Goal: Task Accomplishment & Management: Complete application form

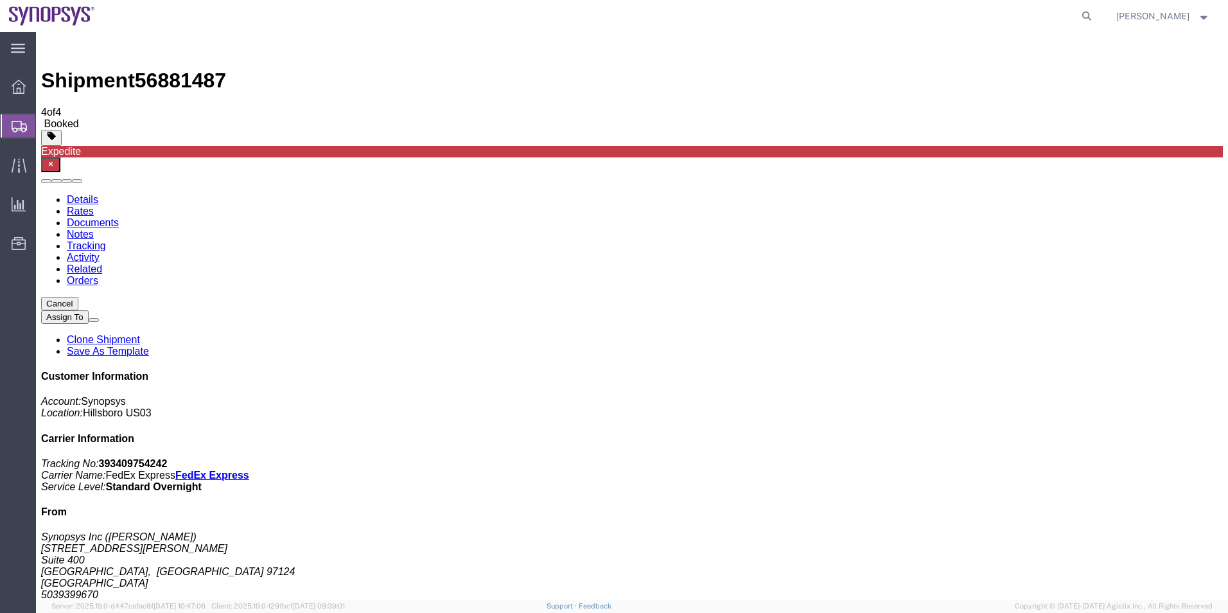
click at [0, 0] on span "Shipment Manager" at bounding box center [0, 0] width 0 height 0
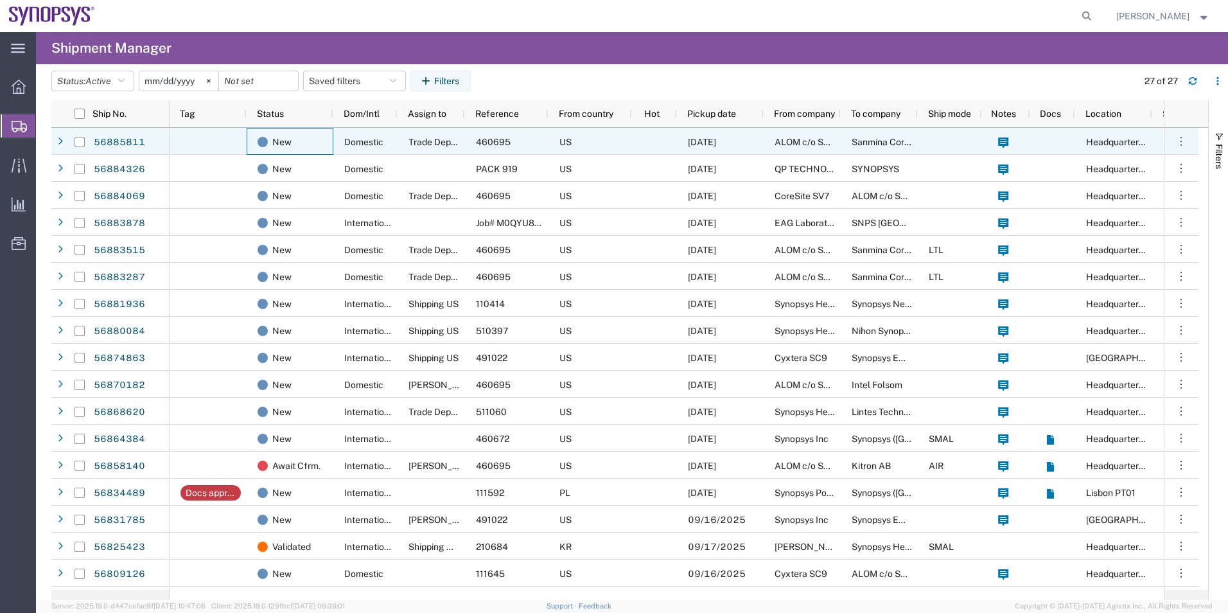
click at [331, 144] on div "New" at bounding box center [290, 141] width 87 height 27
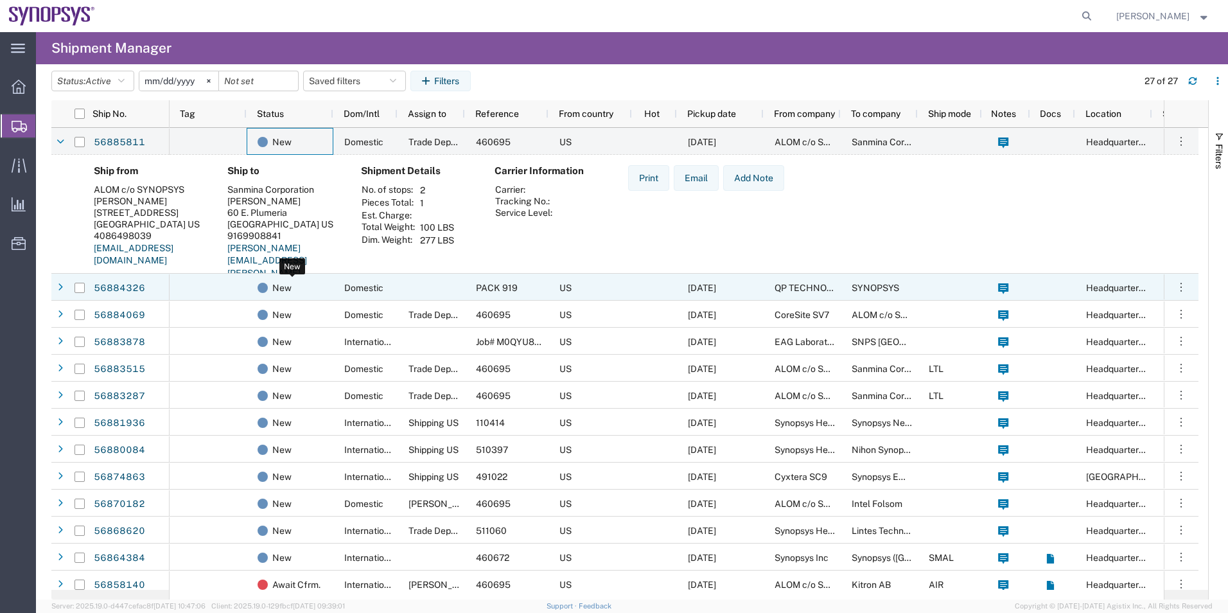
click at [323, 292] on div "New" at bounding box center [293, 287] width 70 height 27
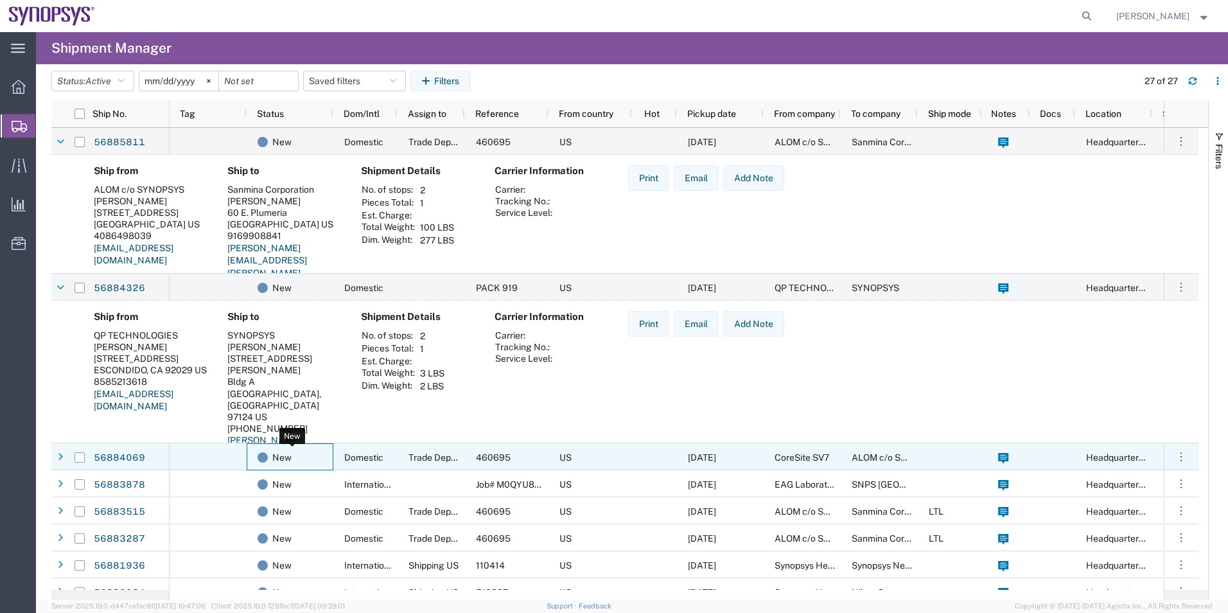
click at [302, 454] on div "New" at bounding box center [293, 457] width 70 height 27
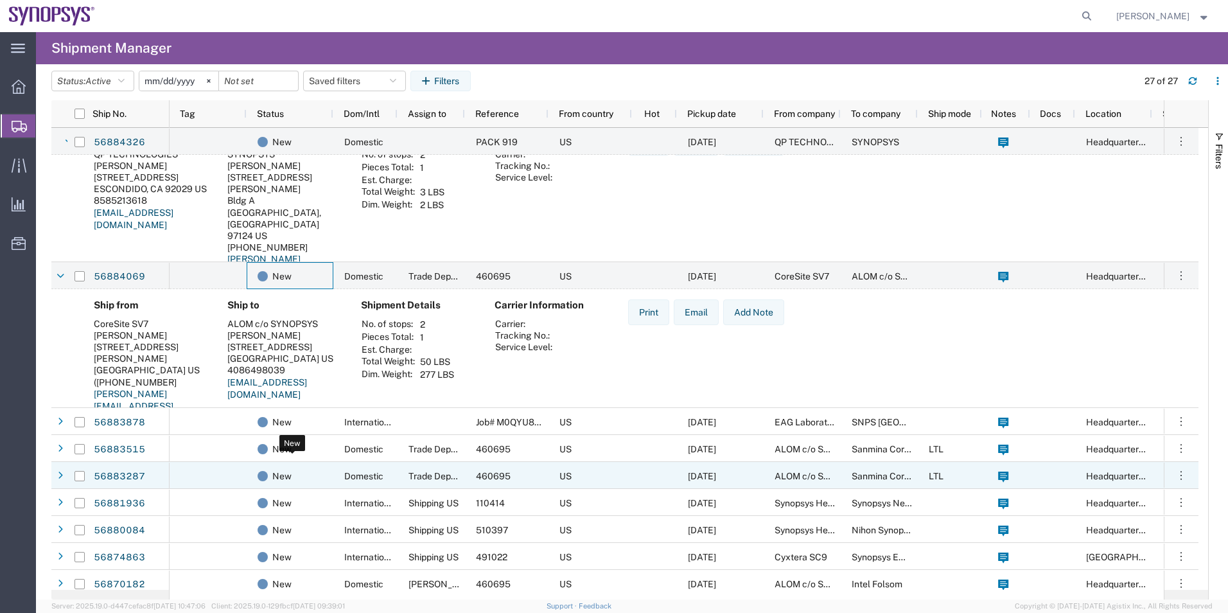
scroll to position [193, 0]
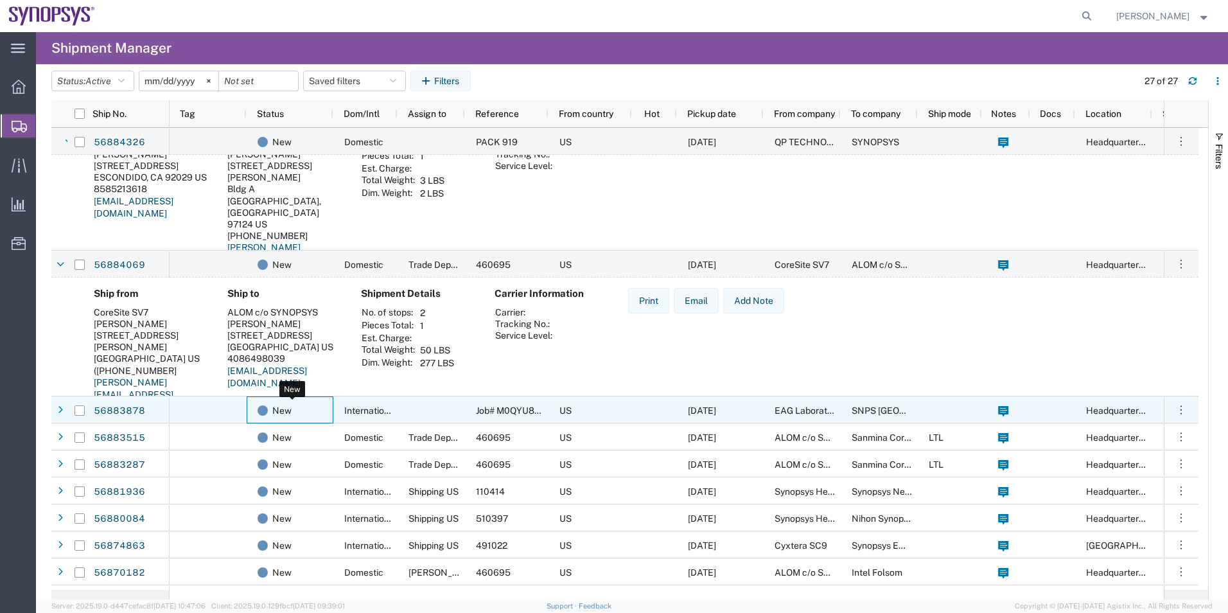
click at [306, 406] on div "New" at bounding box center [293, 410] width 70 height 27
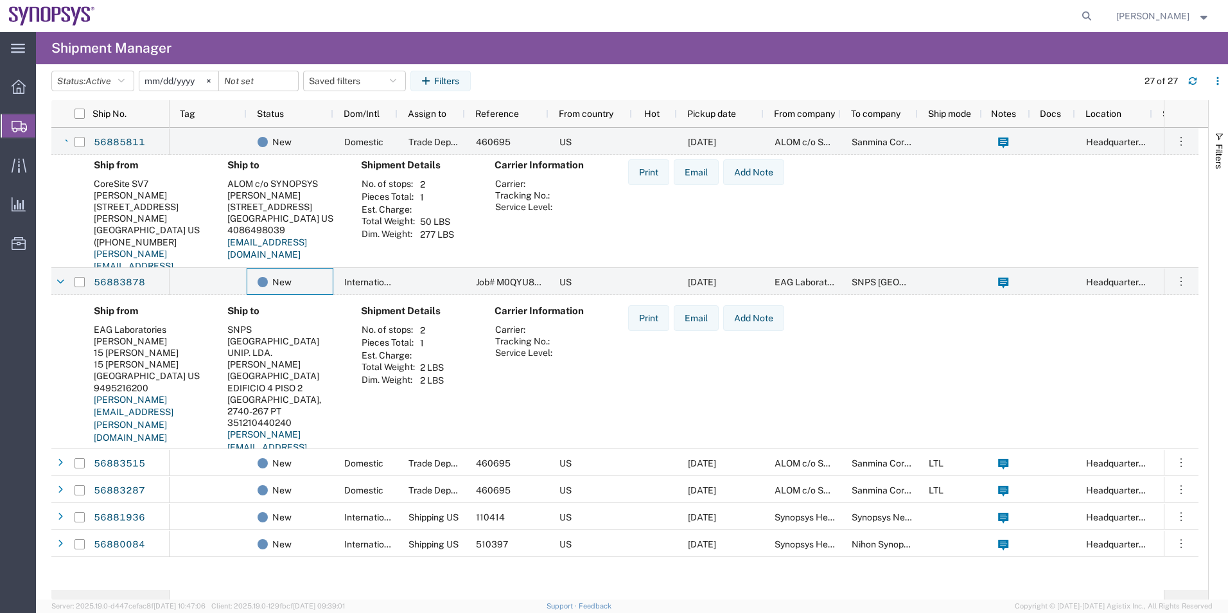
scroll to position [0, 0]
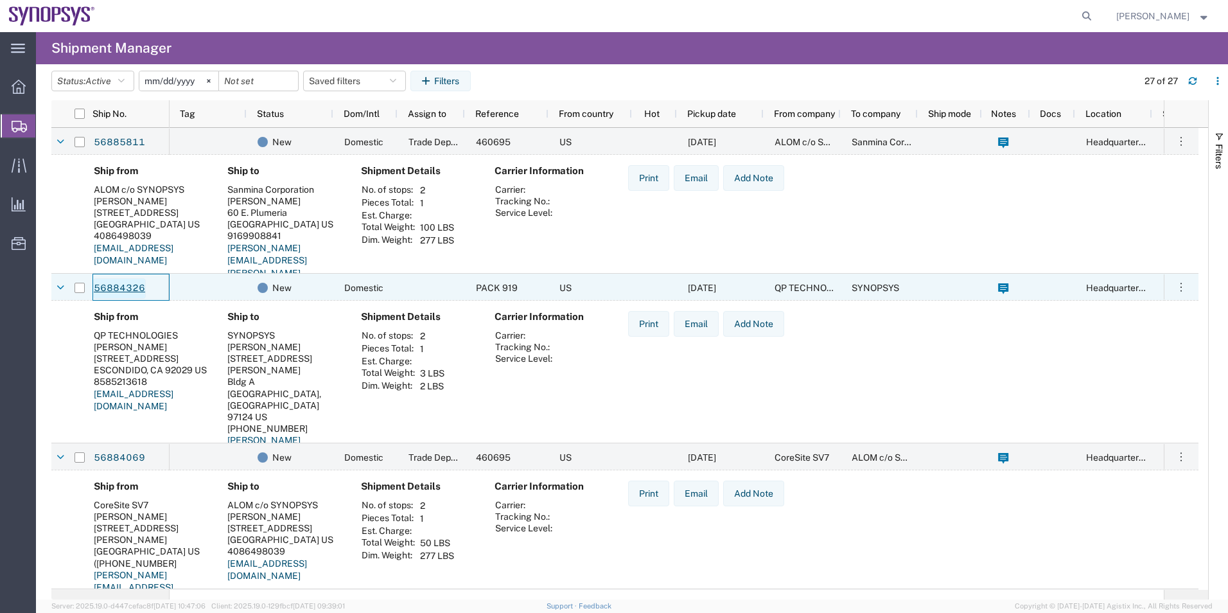
click at [136, 286] on link "56884326" at bounding box center [119, 288] width 53 height 21
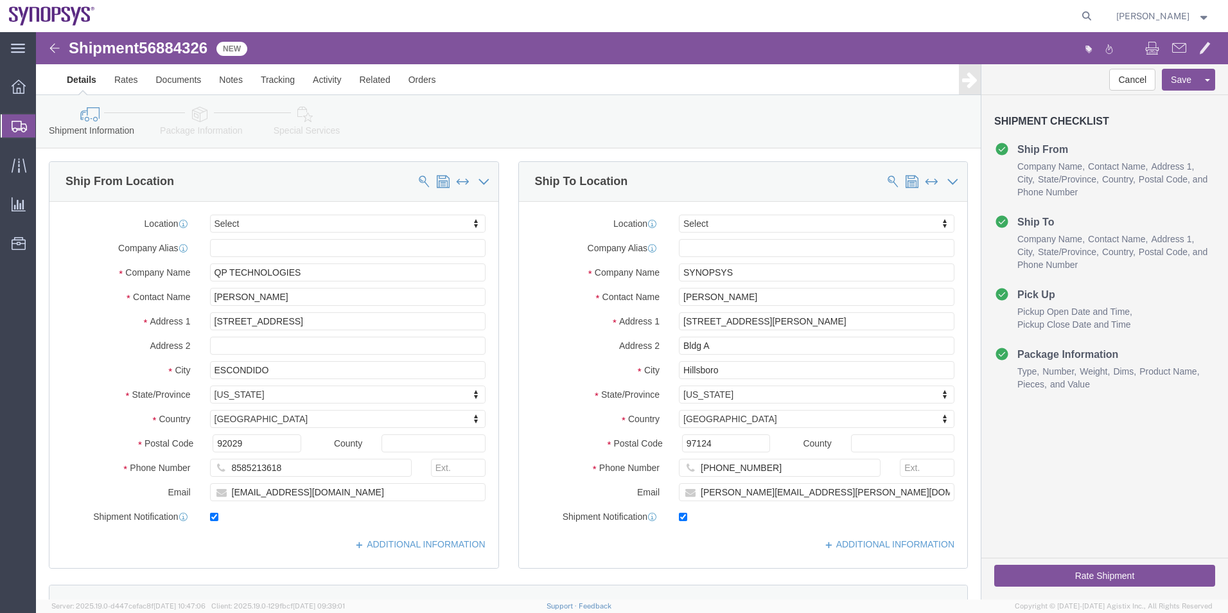
select select
click div "Shipment Information Package Information Special Services"
click icon
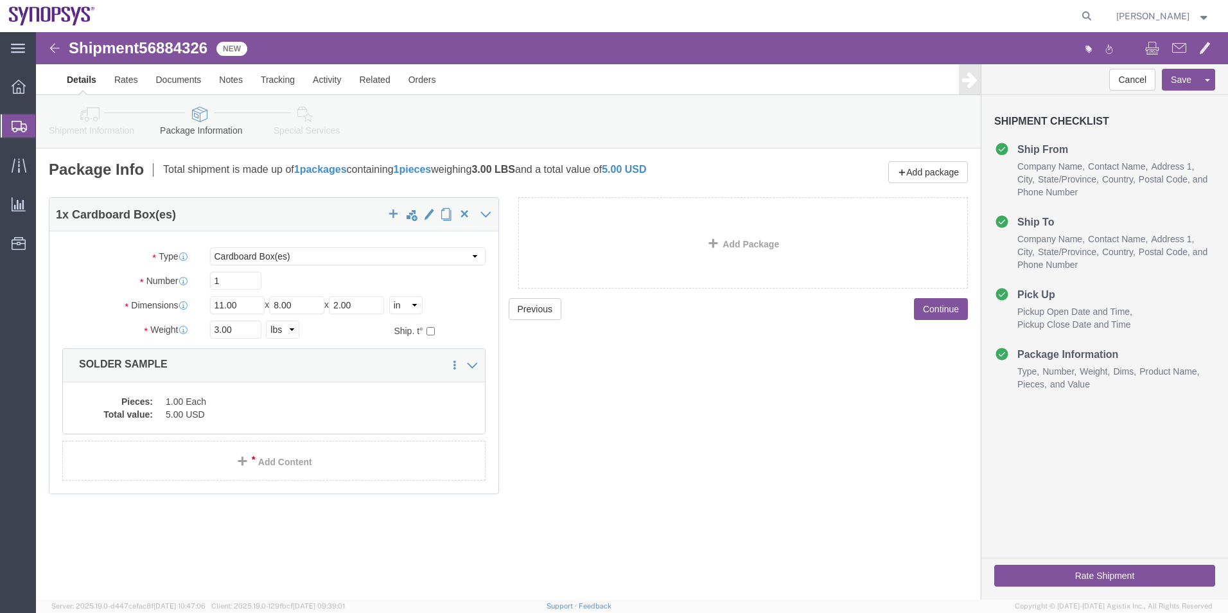
click icon
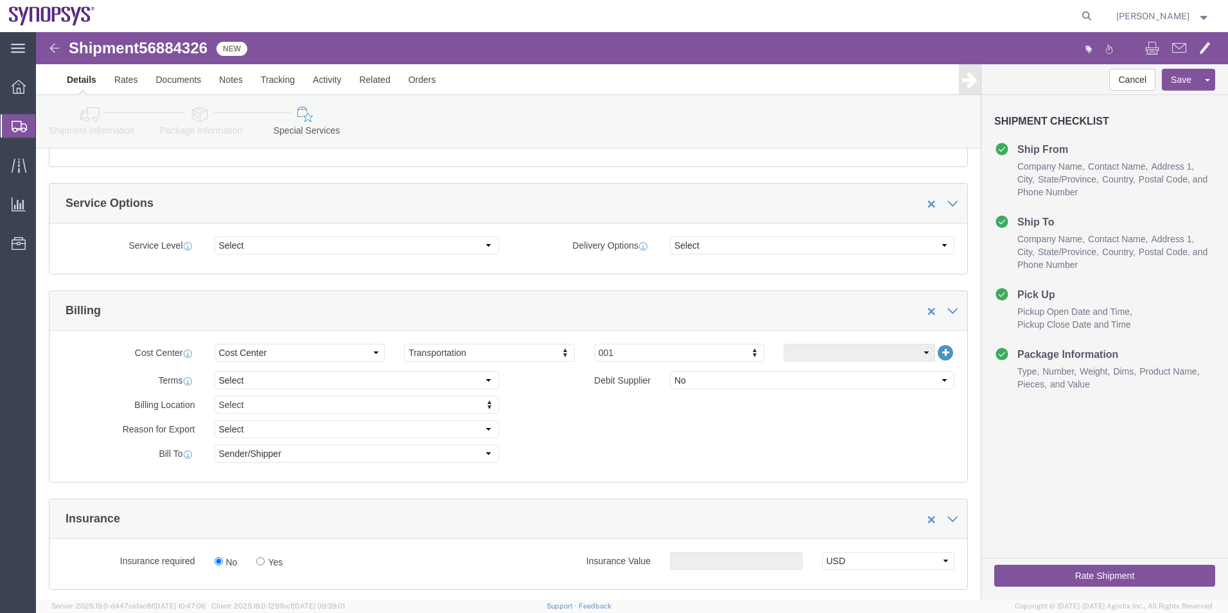
scroll to position [642, 0]
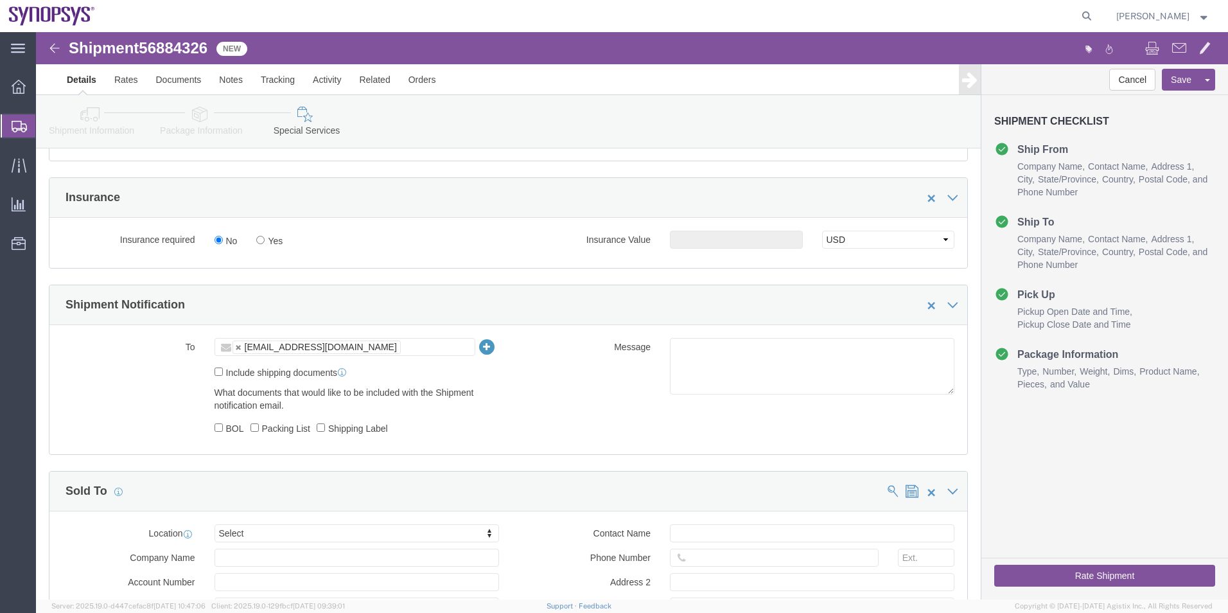
click icon
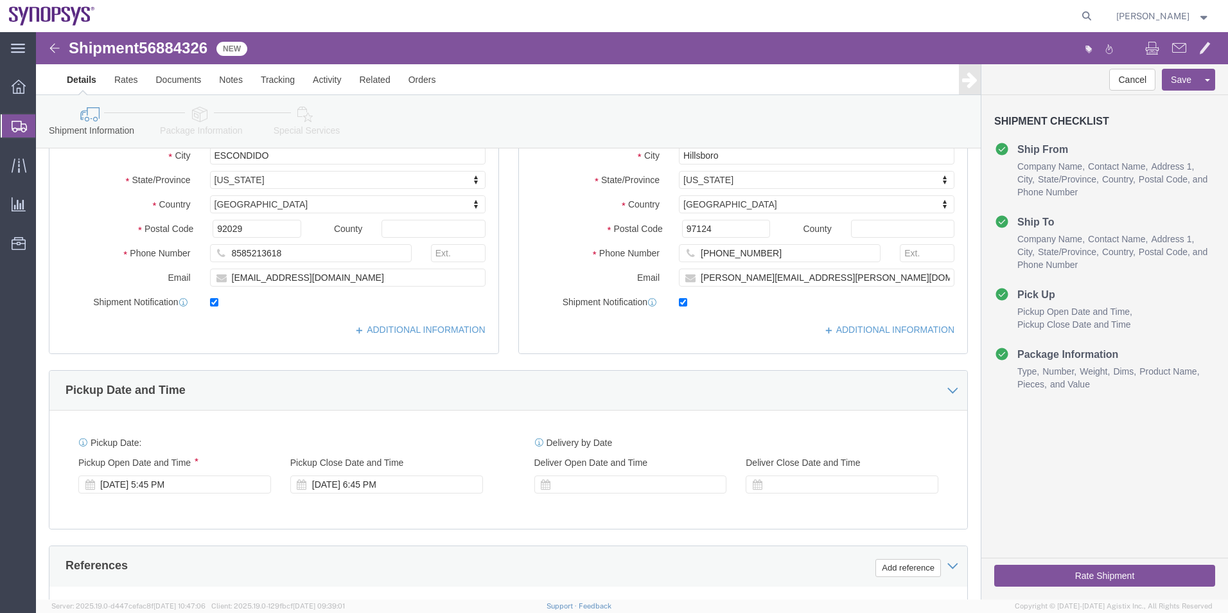
scroll to position [86, 0]
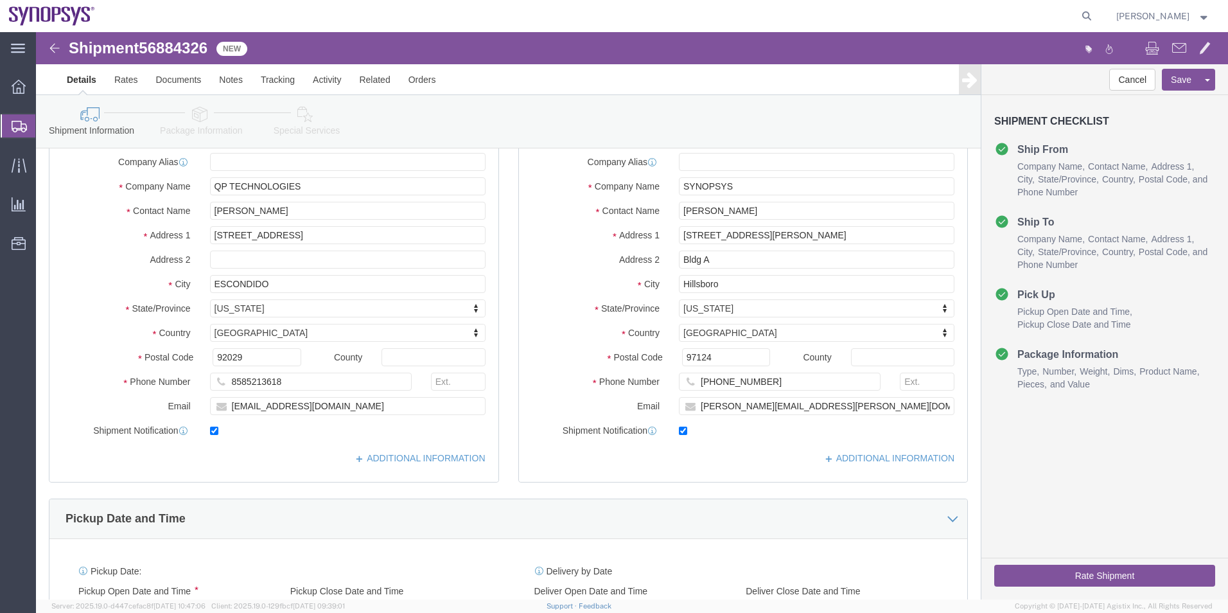
click icon
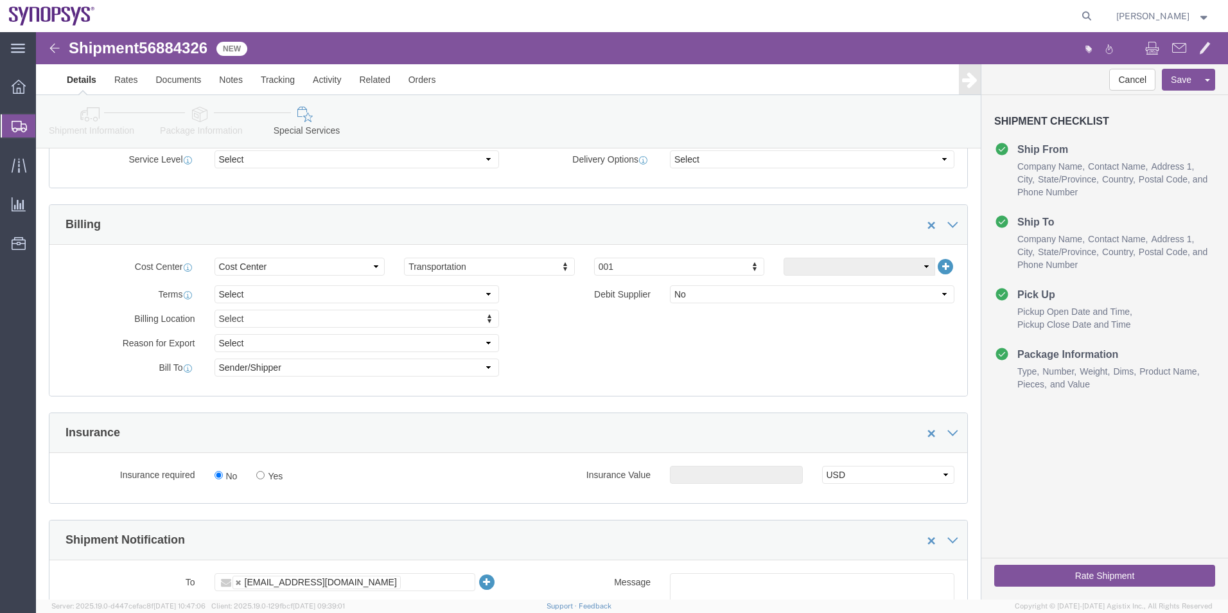
scroll to position [600, 0]
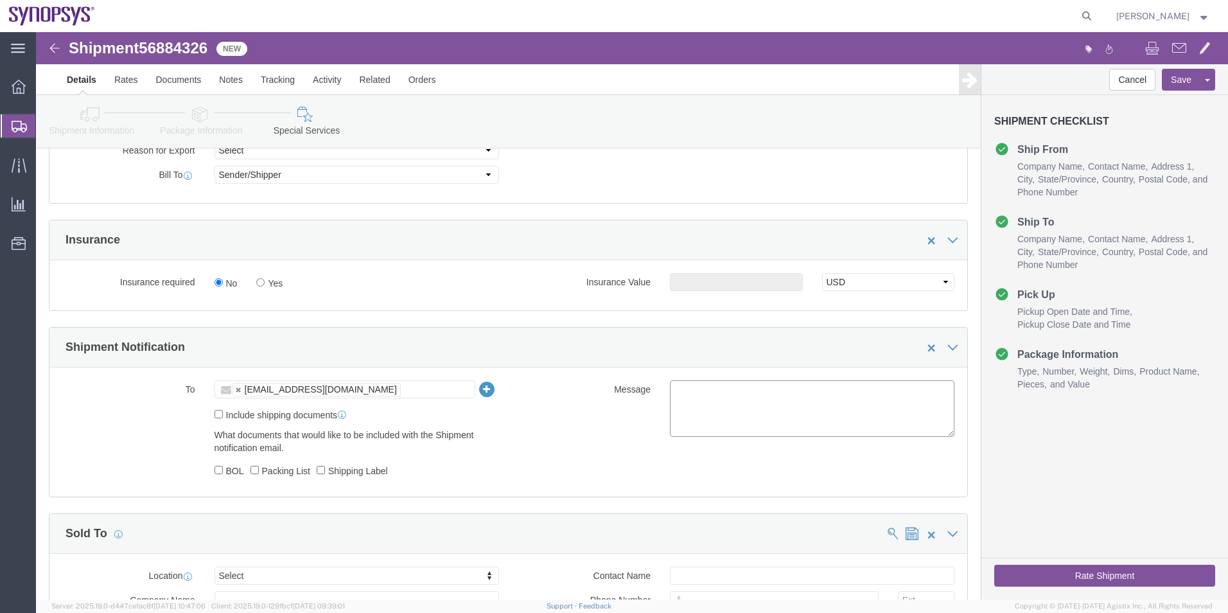
click textarea
type textarea "Please see attached. -[GEOGRAPHIC_DATA]"
click icon
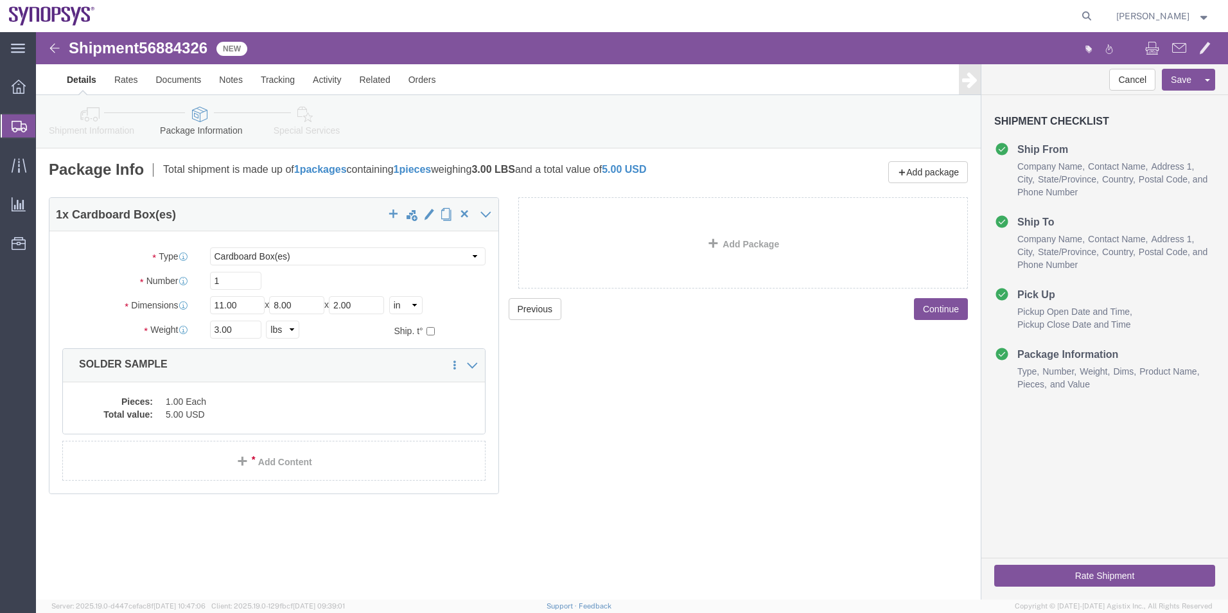
click icon
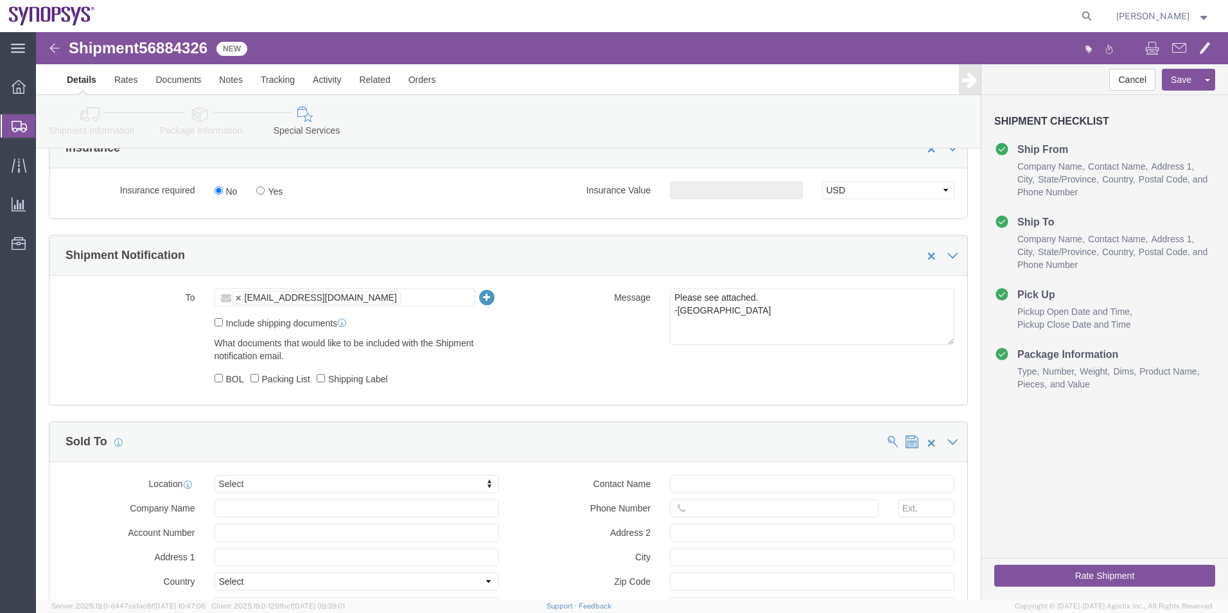
scroll to position [835, 0]
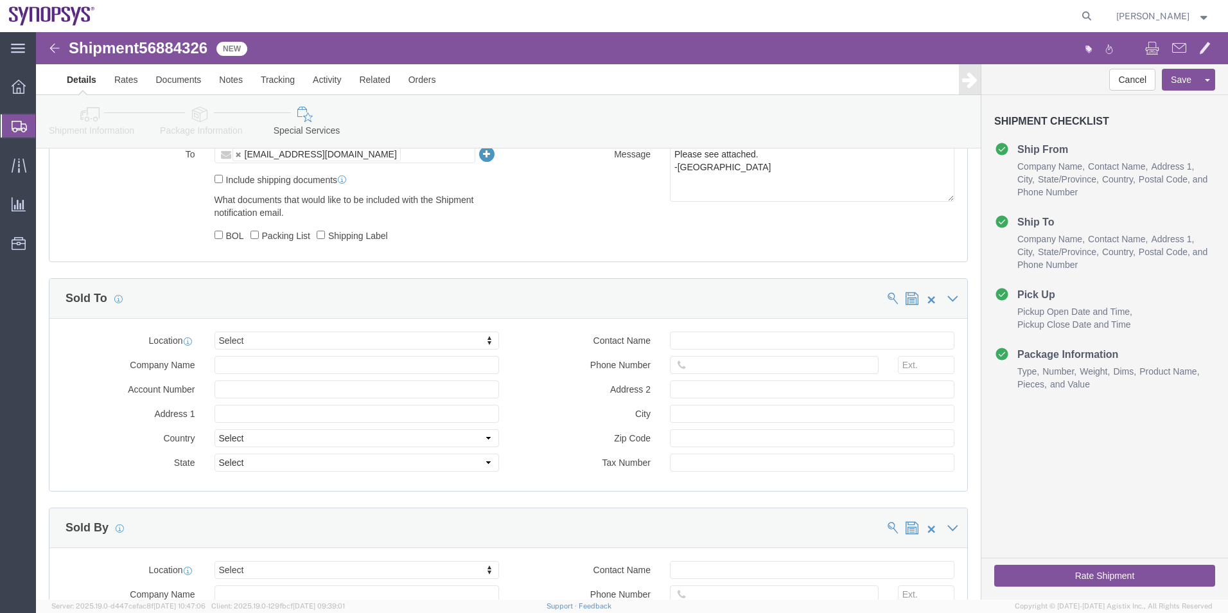
click button "Rate Shipment"
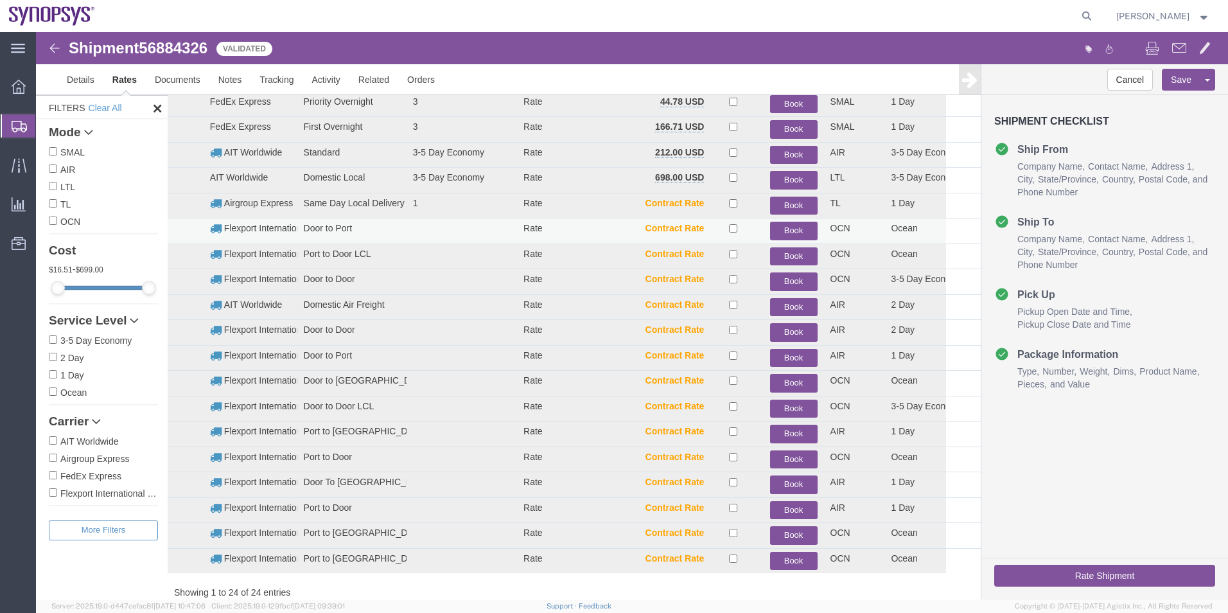
scroll to position [142, 0]
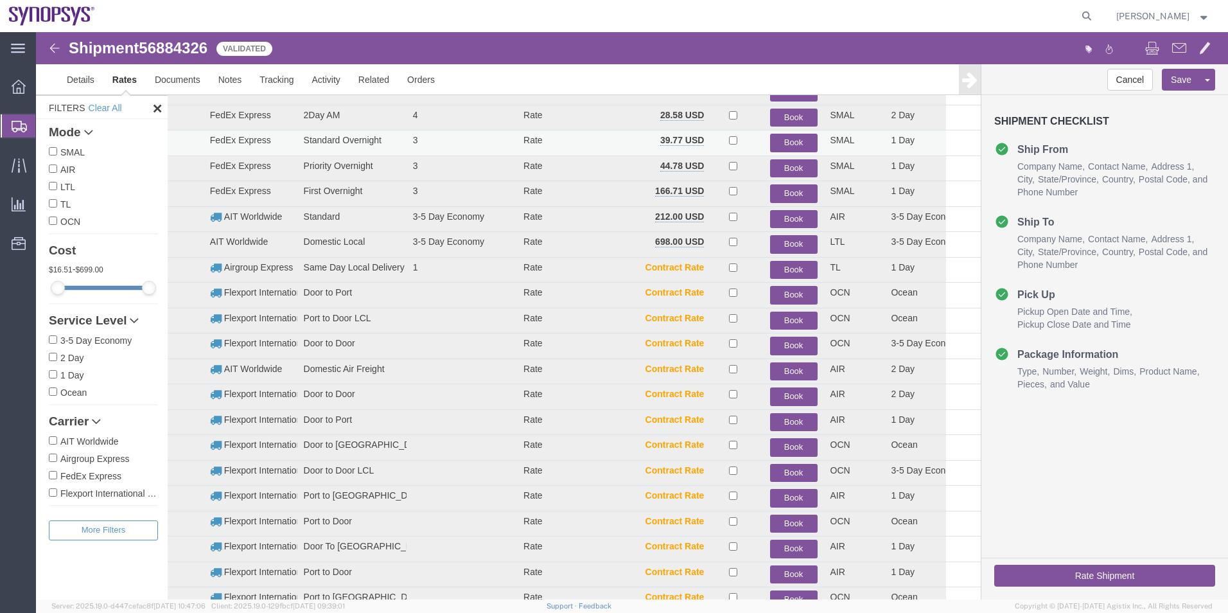
click at [793, 139] on button "Book" at bounding box center [794, 143] width 48 height 19
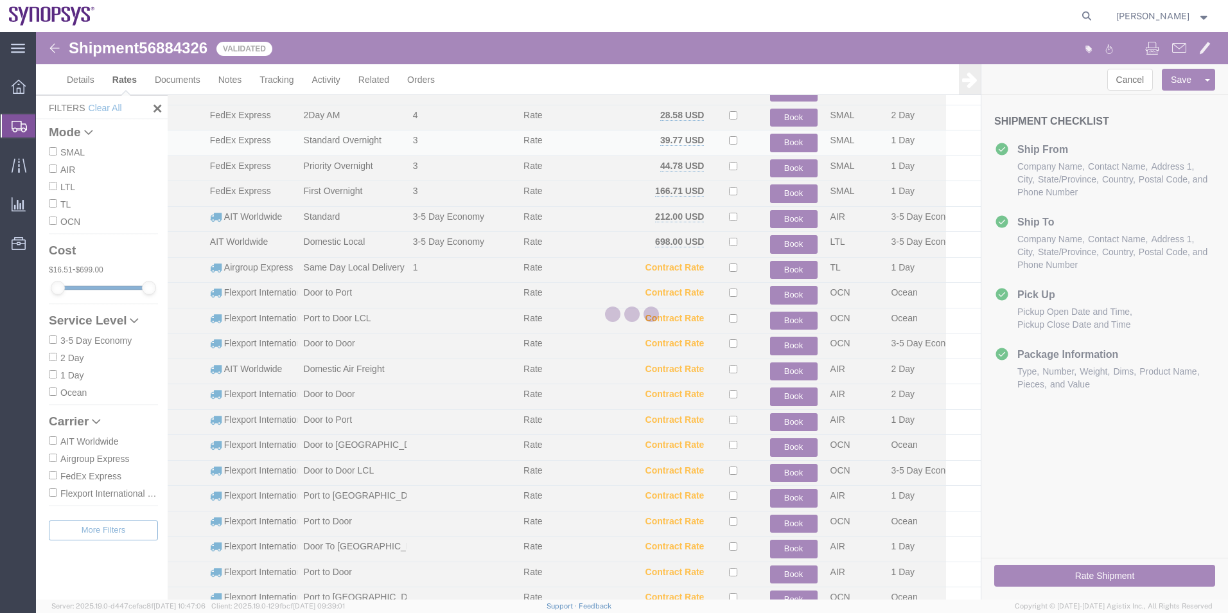
scroll to position [0, 0]
